Goal: Task Accomplishment & Management: Manage account settings

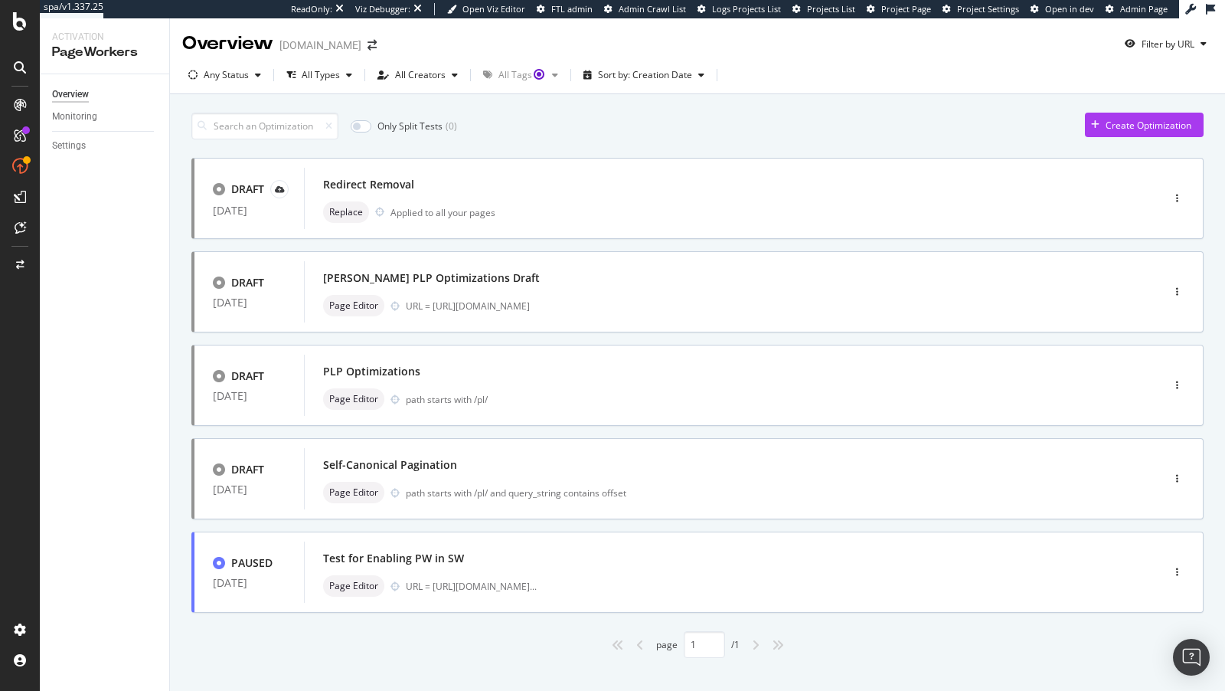
scroll to position [1, 0]
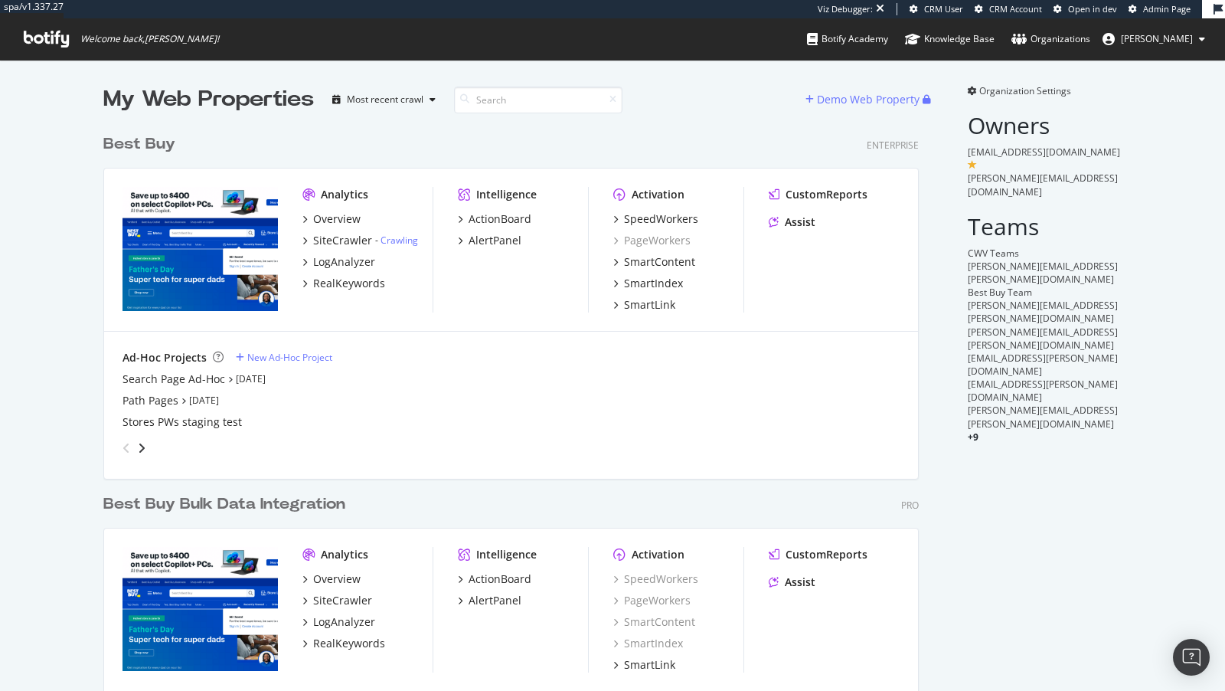
scroll to position [649, 828]
click at [649, 218] on div "SpeedWorkers" at bounding box center [661, 218] width 74 height 15
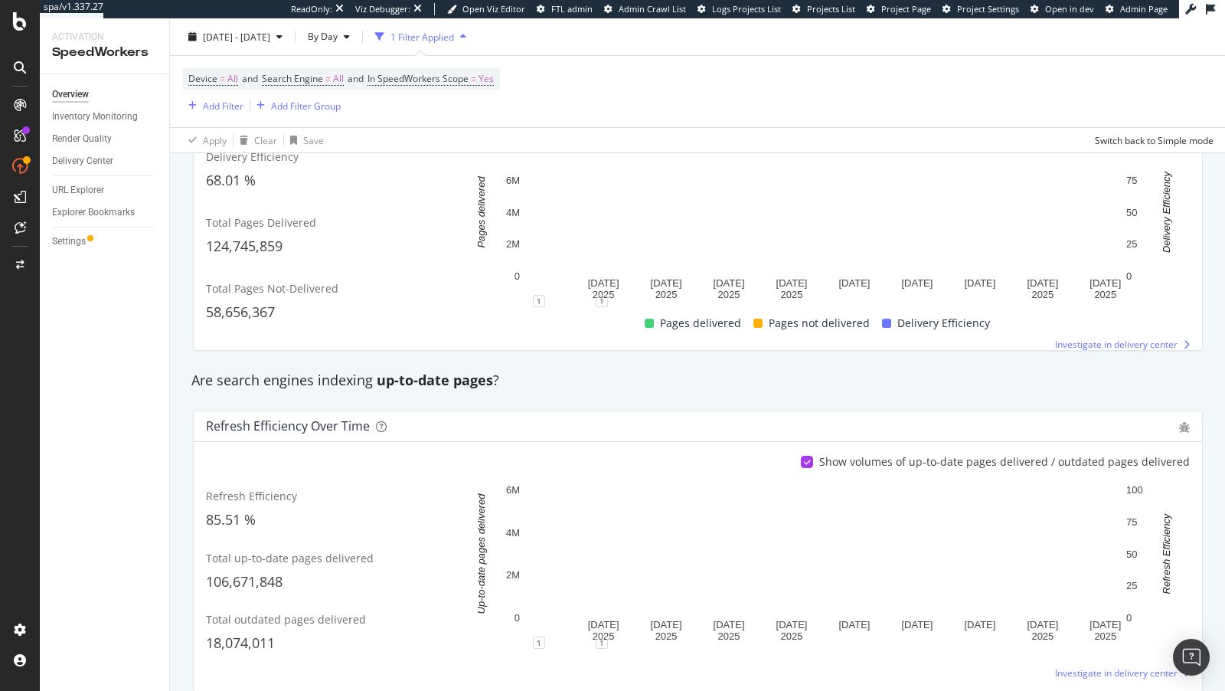
scroll to position [167, 0]
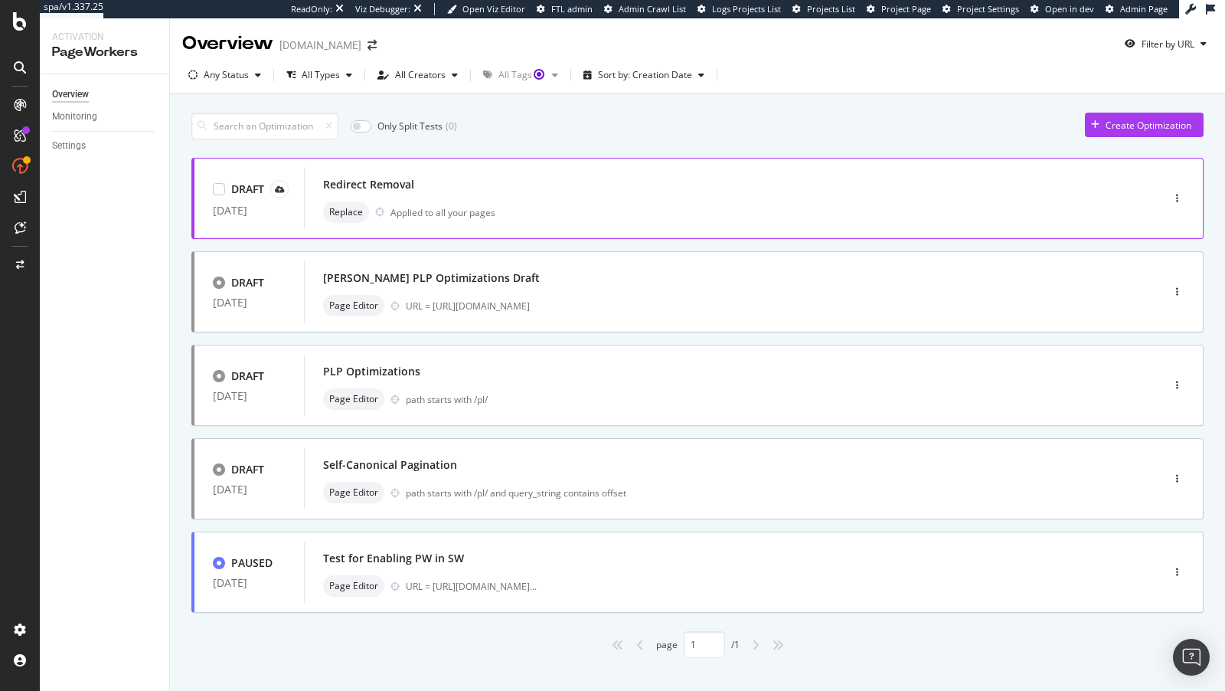
scroll to position [1, 0]
